Goal: Information Seeking & Learning: Learn about a topic

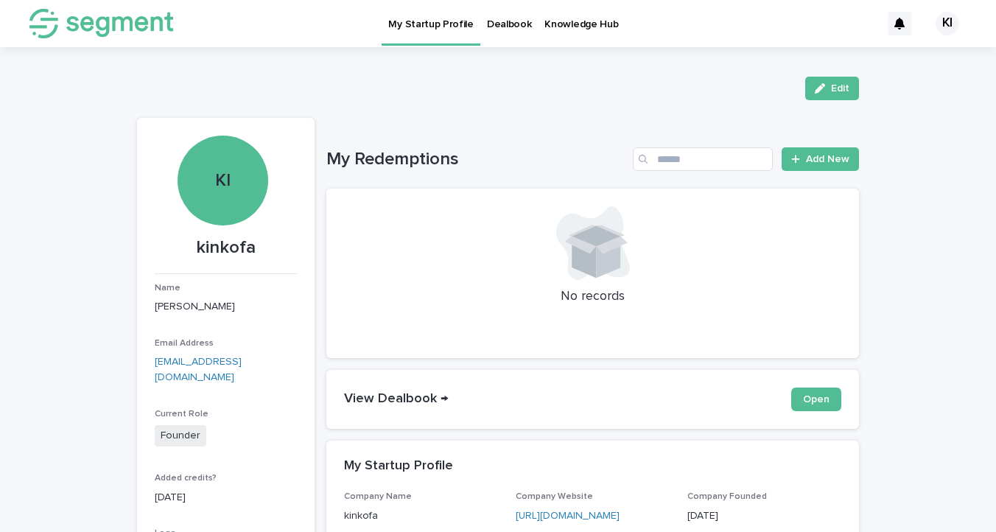
click at [510, 25] on p "Dealbook" at bounding box center [509, 15] width 45 height 31
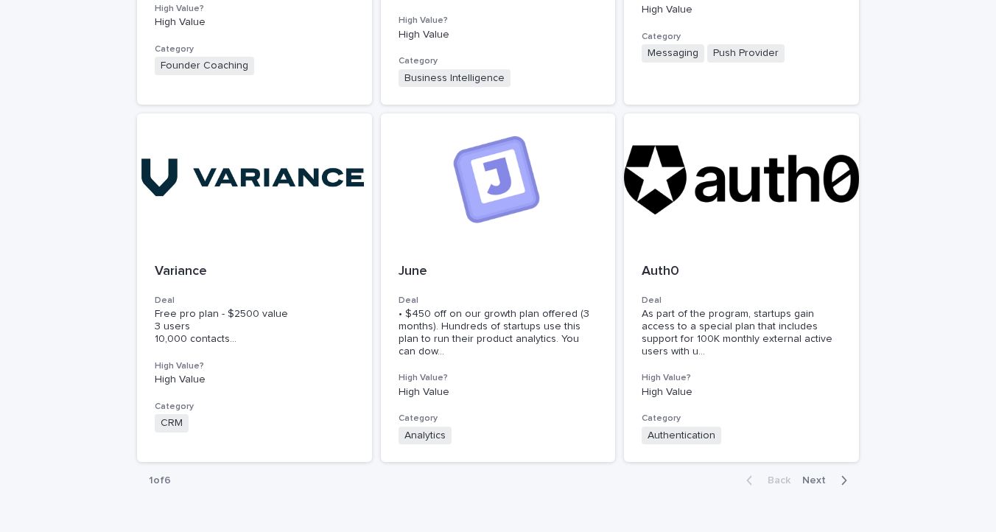
scroll to position [1097, 0]
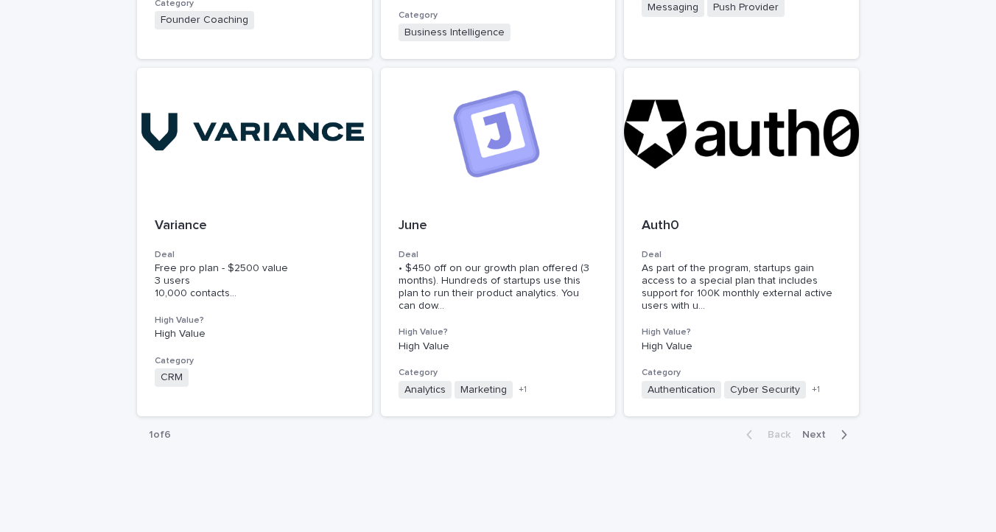
click at [822, 430] on span "Next" at bounding box center [819, 435] width 32 height 10
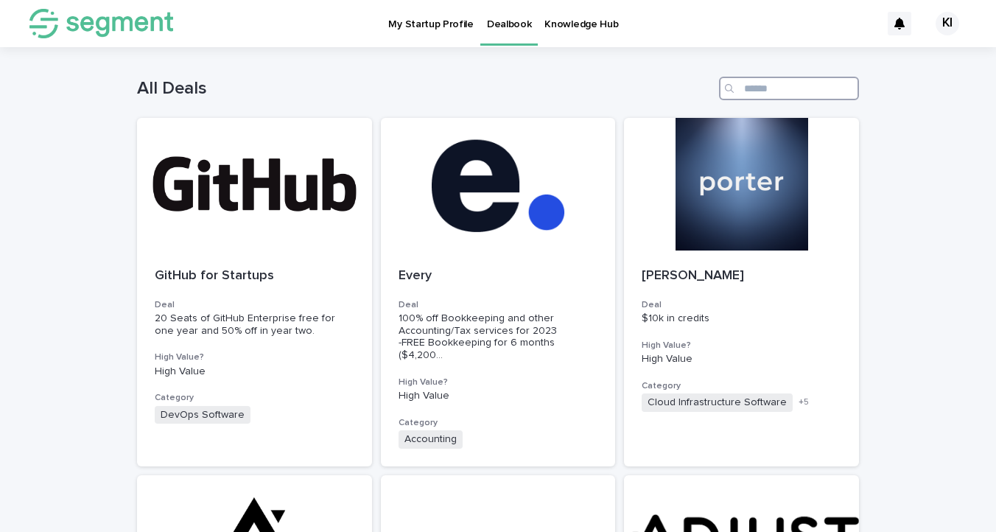
click at [769, 81] on input "Search" at bounding box center [789, 89] width 140 height 24
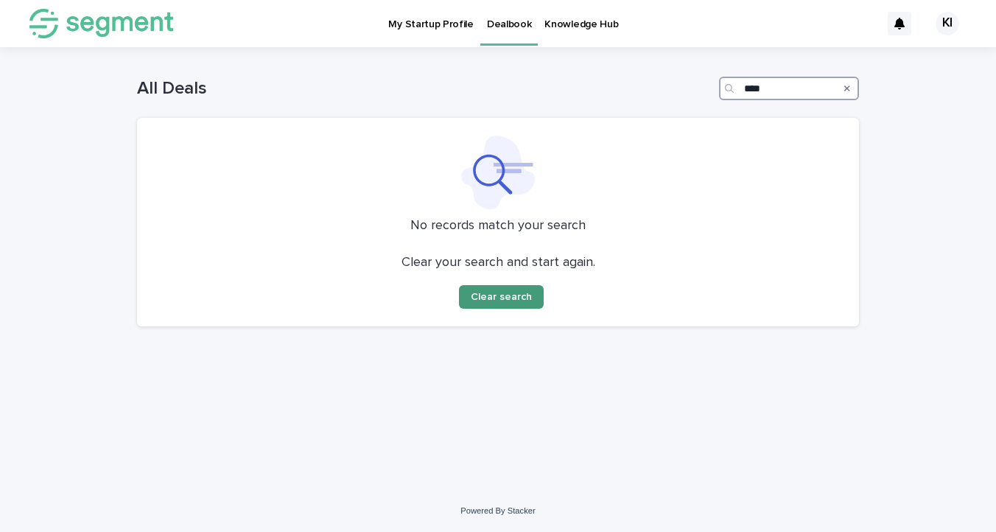
type input "****"
click at [479, 305] on button "Clear search" at bounding box center [501, 297] width 85 height 24
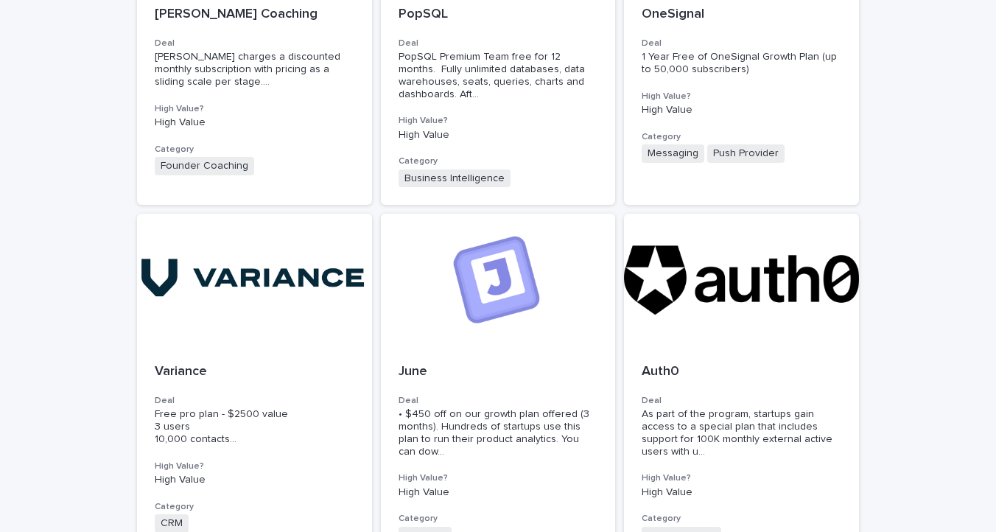
scroll to position [1097, 0]
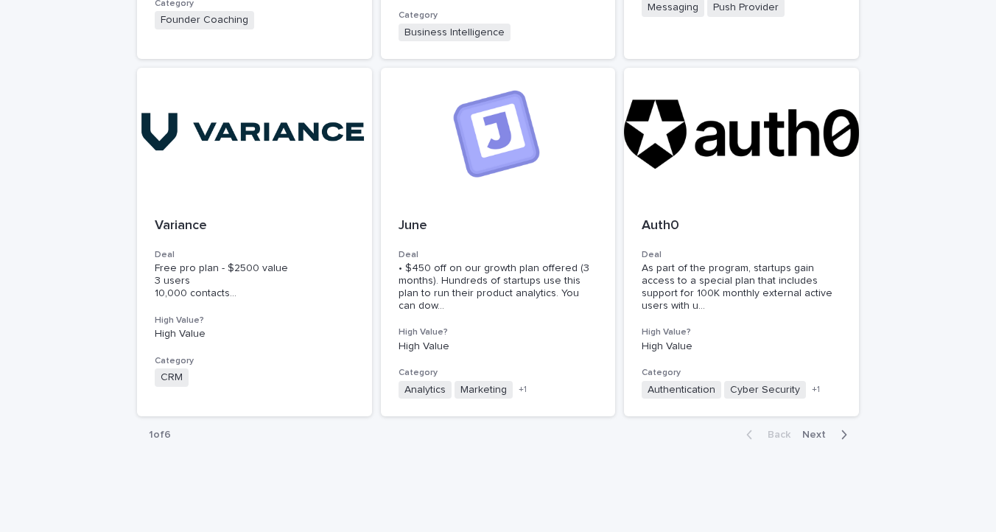
click at [819, 430] on span "Next" at bounding box center [819, 435] width 32 height 10
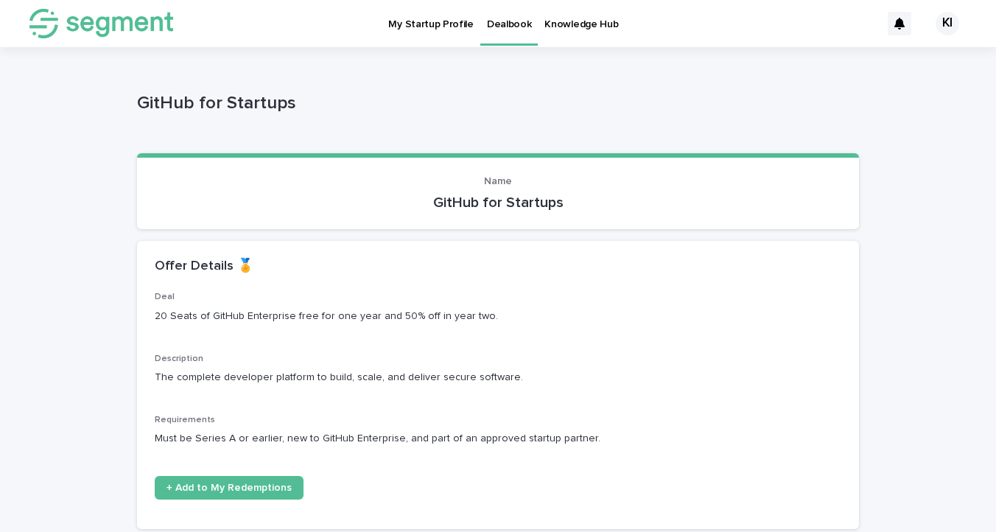
click at [494, 200] on p "GitHub for Startups" at bounding box center [498, 203] width 687 height 18
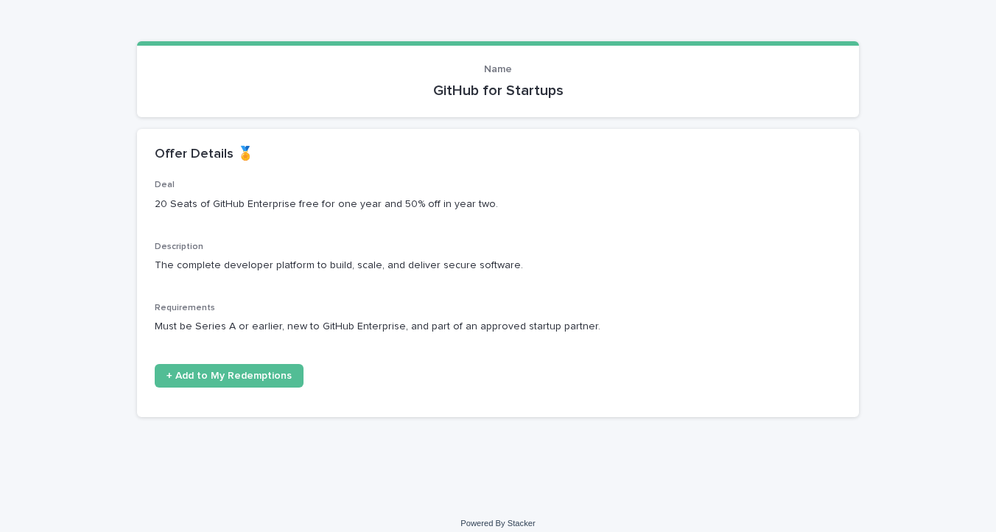
scroll to position [125, 0]
